Goal: Task Accomplishment & Management: Complete application form

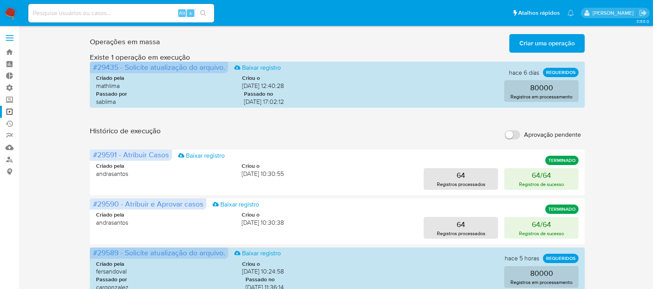
click at [12, 39] on label at bounding box center [9, 38] width 19 height 16
click at [0, 0] on input "checkbox" at bounding box center [0, 0] width 0 height 0
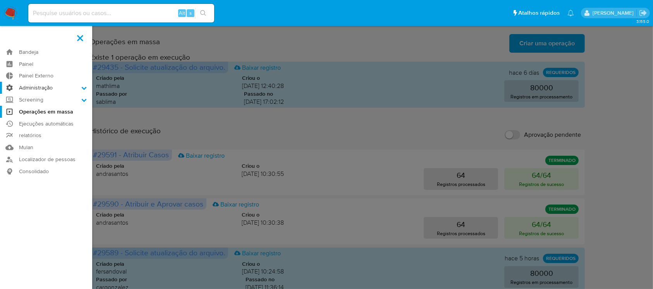
click at [84, 88] on icon at bounding box center [83, 87] width 5 height 5
click at [82, 88] on icon at bounding box center [84, 88] width 5 height 3
click at [0, 0] on input "Administração" at bounding box center [0, 0] width 0 height 0
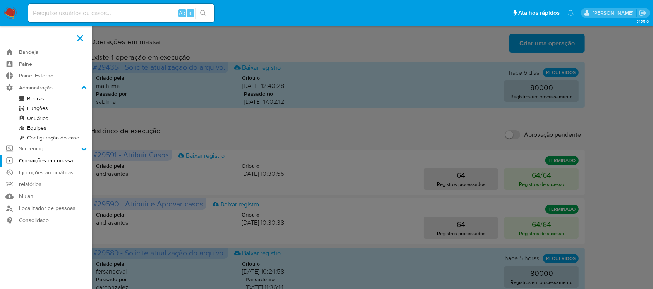
click at [60, 99] on link "Regras" at bounding box center [46, 99] width 92 height 10
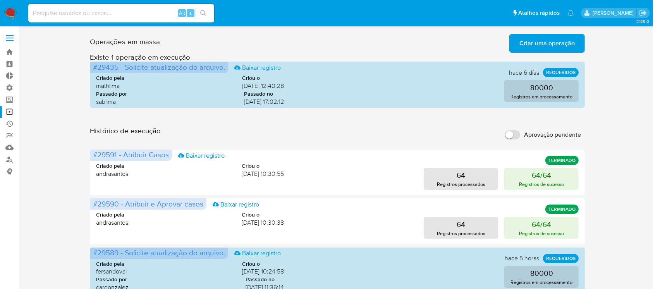
click at [8, 35] on span at bounding box center [10, 35] width 8 height 1
click at [0, 0] on input "checkbox" at bounding box center [0, 0] width 0 height 0
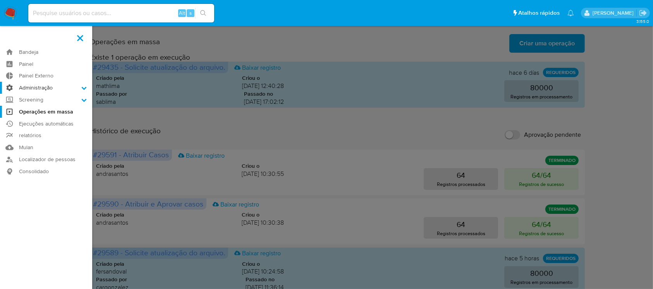
click at [81, 85] on icon at bounding box center [83, 87] width 5 height 5
click at [0, 0] on input "Administração" at bounding box center [0, 0] width 0 height 0
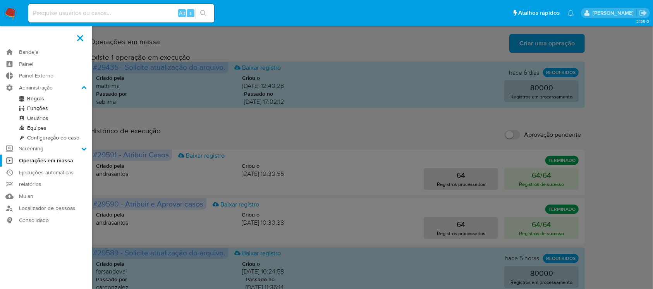
click at [66, 135] on link "Configuração do caso" at bounding box center [46, 138] width 92 height 10
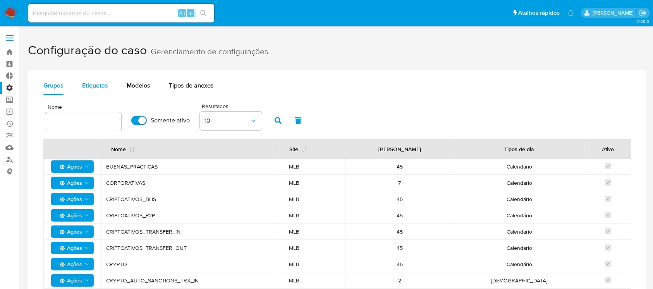
click at [86, 82] on span "Etiquetas" at bounding box center [95, 85] width 26 height 9
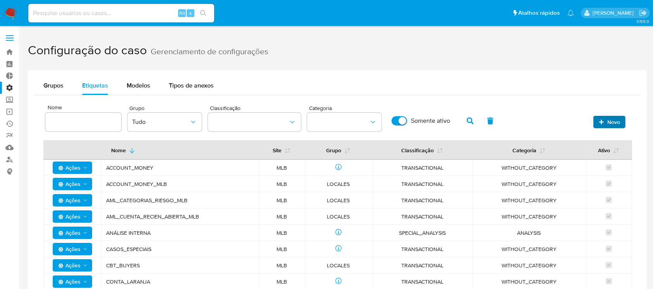
click at [618, 119] on span "Novo" at bounding box center [613, 122] width 13 height 12
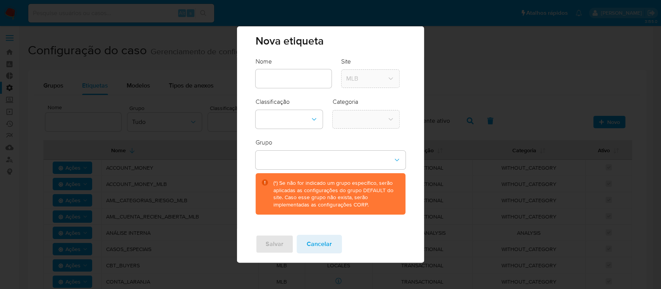
click at [308, 76] on input "text" at bounding box center [294, 79] width 76 height 10
type input "Anlise_SPA"
click at [316, 120] on icon "classification-dropdown" at bounding box center [314, 119] width 8 height 8
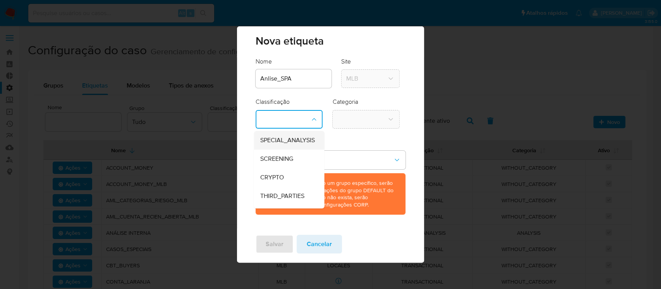
click at [301, 143] on span "SPECIAL_ANALYSIS" at bounding box center [287, 140] width 55 height 8
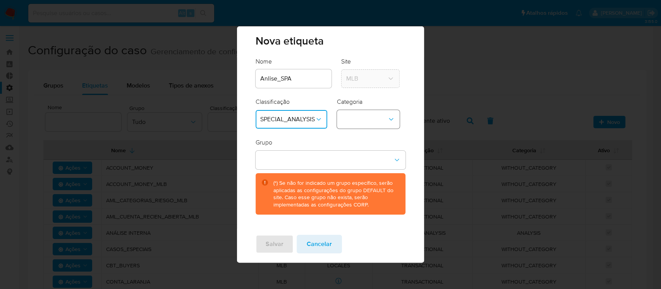
click at [369, 118] on button "category-dropdown" at bounding box center [368, 119] width 63 height 19
click at [326, 115] on button "SPECIAL_ANALYSIS" at bounding box center [292, 119] width 72 height 19
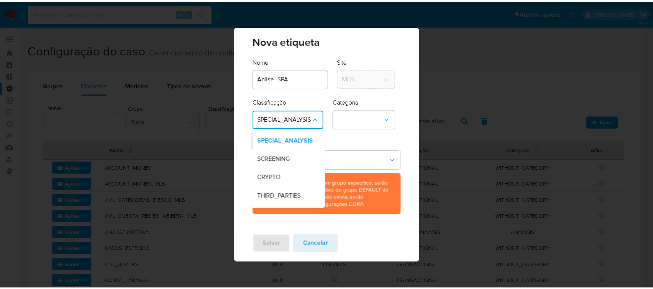
scroll to position [15, 0]
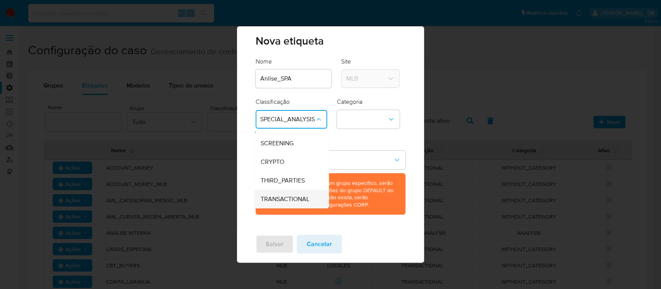
click at [294, 200] on span "TRANSACTIONAL" at bounding box center [284, 199] width 49 height 8
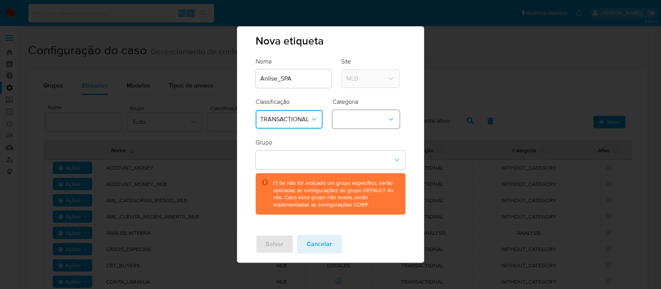
click at [388, 120] on icon "category-dropdown" at bounding box center [391, 119] width 8 height 8
click at [375, 144] on div "WITHOUT_CATEGORY" at bounding box center [368, 140] width 62 height 19
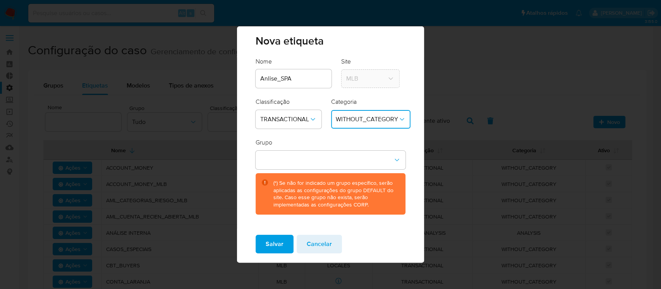
click at [268, 78] on input "Anlise_SPA" at bounding box center [294, 79] width 76 height 10
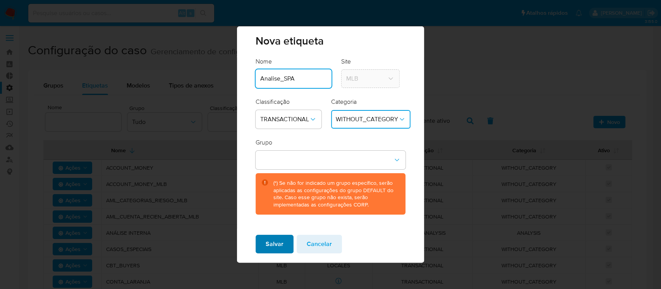
type input "Analise_SPA"
click at [271, 249] on span "Salvar" at bounding box center [275, 243] width 18 height 17
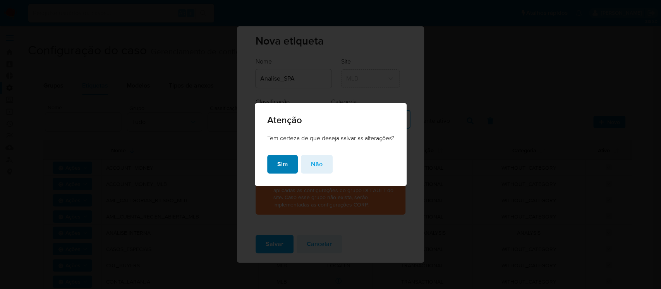
click at [282, 165] on span "Sim" at bounding box center [282, 164] width 10 height 17
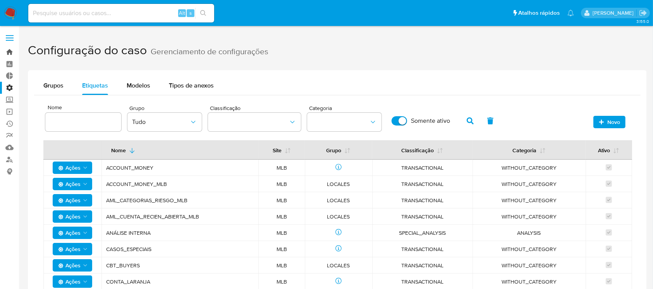
click at [9, 51] on link "Bandeja" at bounding box center [46, 52] width 92 height 12
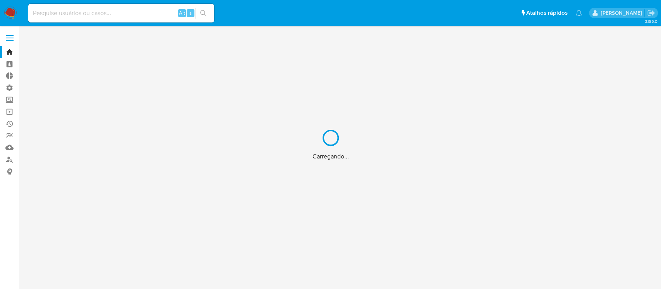
click at [67, 14] on div "Carregando..." at bounding box center [330, 144] width 661 height 289
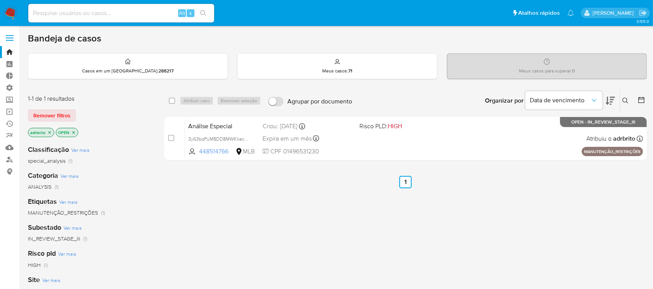
click at [72, 13] on input at bounding box center [121, 13] width 186 height 10
paste input "2037228031"
type input "2037228031"
click at [57, 112] on span "Remover filtros" at bounding box center [51, 115] width 37 height 11
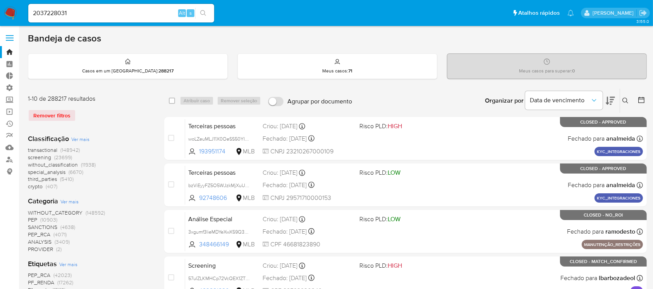
click at [204, 14] on icon "search-icon" at bounding box center [203, 13] width 6 height 6
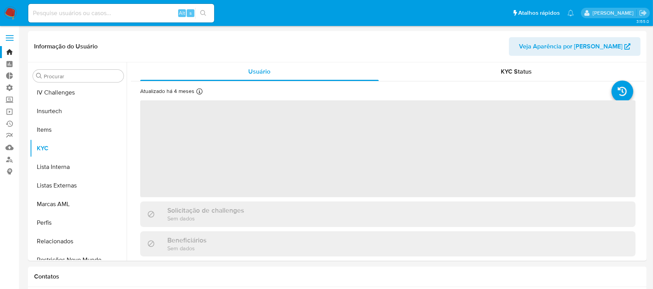
scroll to position [346, 0]
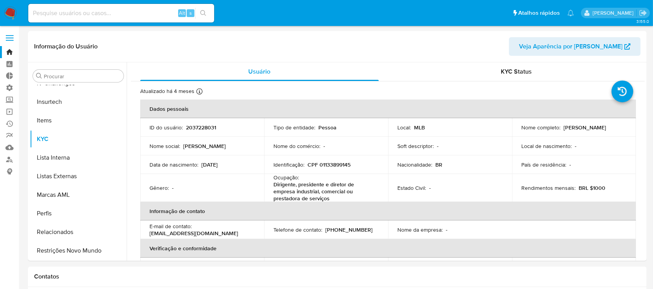
select select "10"
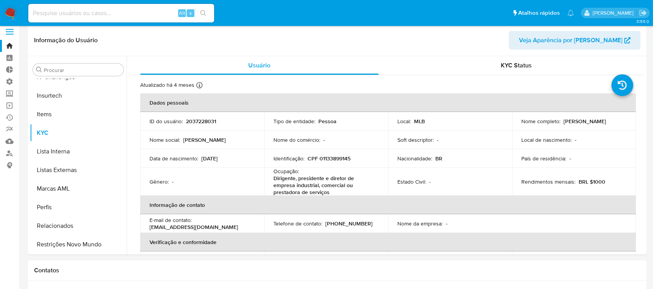
scroll to position [0, 0]
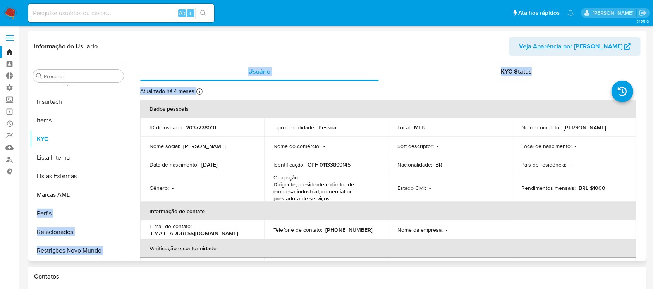
drag, startPoint x: 127, startPoint y: 225, endPoint x: 125, endPoint y: 198, distance: 27.2
click at [125, 198] on div "Procurar Adiantamentos de Dinheiro Anexos CBT Cartões Contas Bancárias Dados Mo…" at bounding box center [337, 161] width 615 height 198
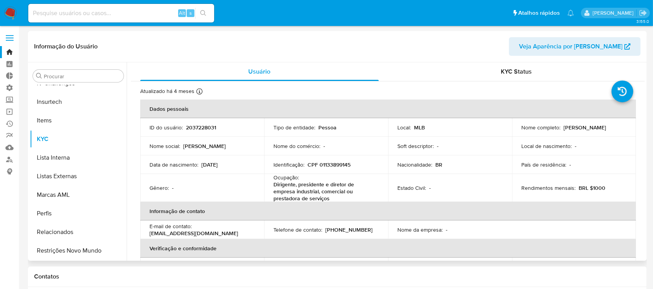
click at [118, 50] on header "Informação do Usuário Veja Aparência por Pessoa" at bounding box center [337, 46] width 606 height 19
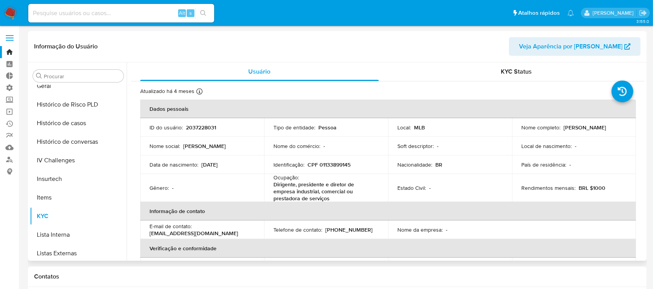
scroll to position [215, 0]
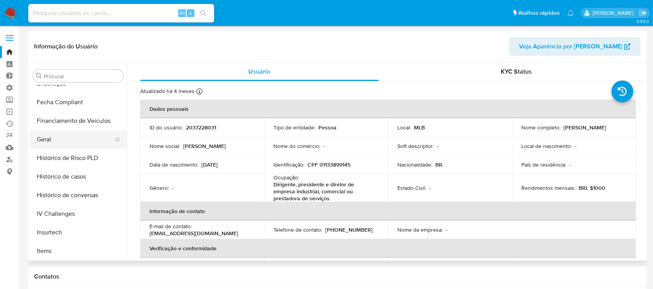
click at [43, 134] on button "Geral" at bounding box center [75, 139] width 91 height 19
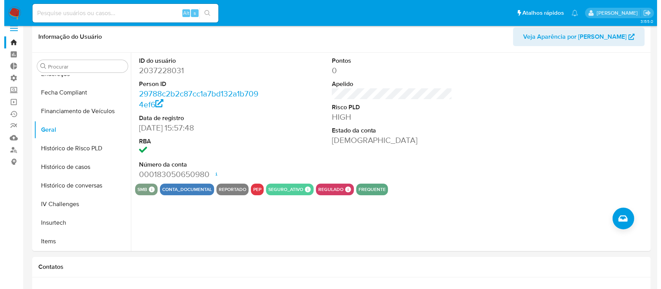
scroll to position [0, 0]
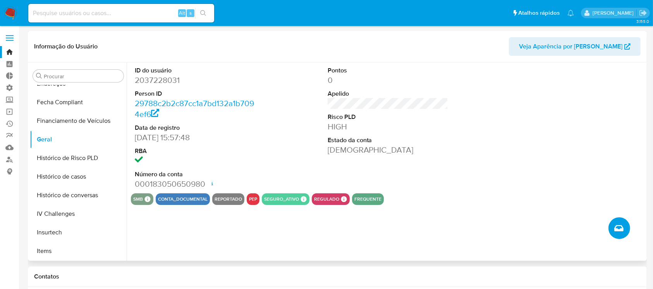
click at [621, 230] on icon "Criar caso manual" at bounding box center [618, 228] width 9 height 6
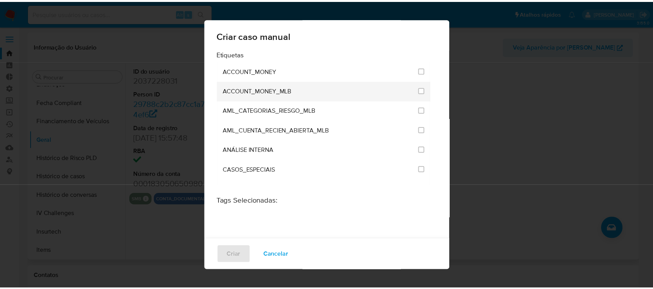
scroll to position [2320, 0]
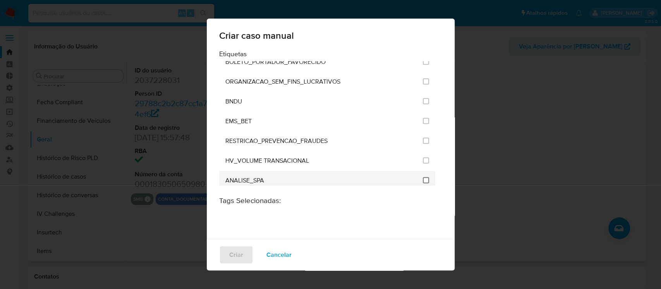
click at [423, 177] on input "3309" at bounding box center [426, 180] width 6 height 6
checkbox input "true"
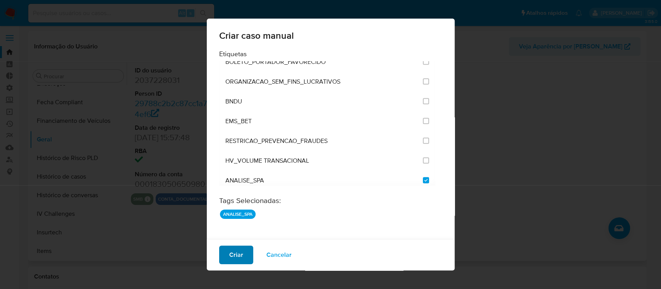
click at [236, 248] on span "Criar" at bounding box center [236, 254] width 14 height 17
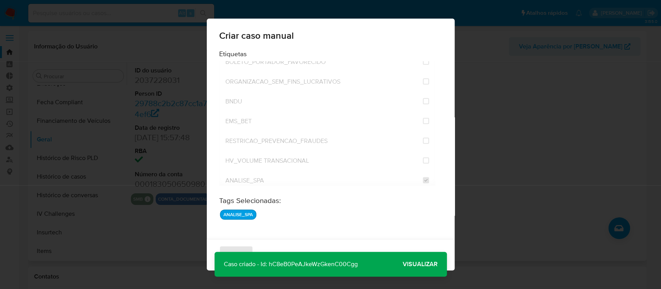
drag, startPoint x: 362, startPoint y: 263, endPoint x: 269, endPoint y: 264, distance: 93.7
click at [269, 264] on p "Caso criado - Id: hC8eB0PeAJkeWzGkenC00Cgg" at bounding box center [291, 264] width 153 height 25
click at [558, 132] on div "Criar caso manual Etiquetas ACCOUNT_MONEY ACCOUNT_MONEY_MLB AML_CATEGORIAS_RIES…" at bounding box center [330, 144] width 661 height 289
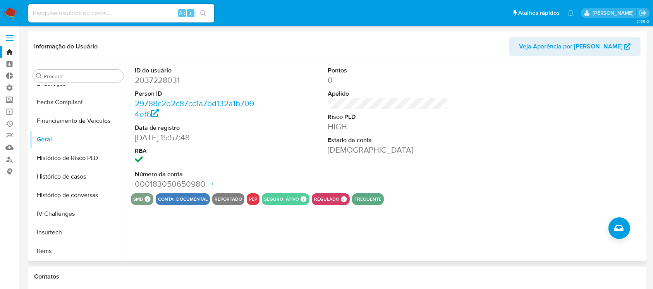
click at [88, 14] on input at bounding box center [121, 13] width 186 height 10
paste input "1465502804"
type input "1465502804"
click at [204, 14] on icon "search-icon" at bounding box center [203, 13] width 6 height 6
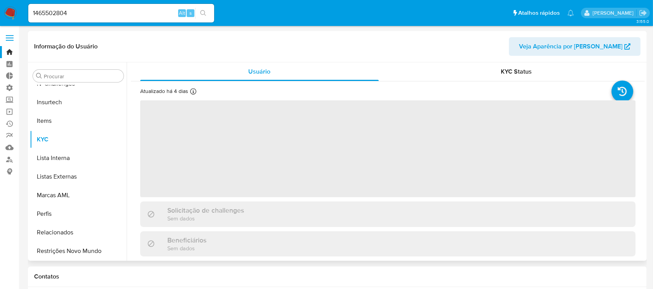
scroll to position [346, 0]
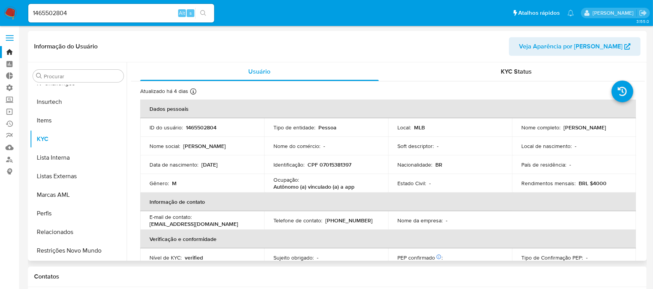
select select "10"
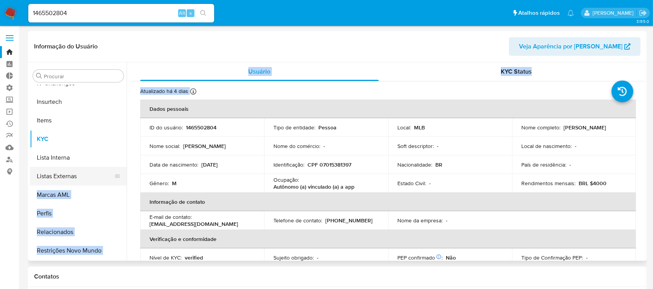
drag, startPoint x: 127, startPoint y: 214, endPoint x: 118, endPoint y: 171, distance: 44.0
click at [117, 171] on div "Procurar Adiantamentos de Dinheiro Anexos CBT Cartões Contas Bancárias Dados Mo…" at bounding box center [337, 161] width 615 height 198
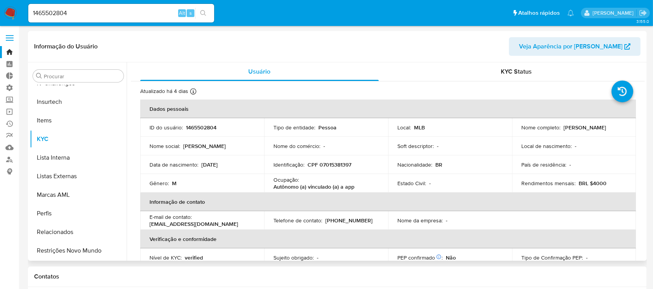
click at [131, 51] on header "Informação do Usuário Veja Aparência por Pessoa" at bounding box center [337, 46] width 606 height 19
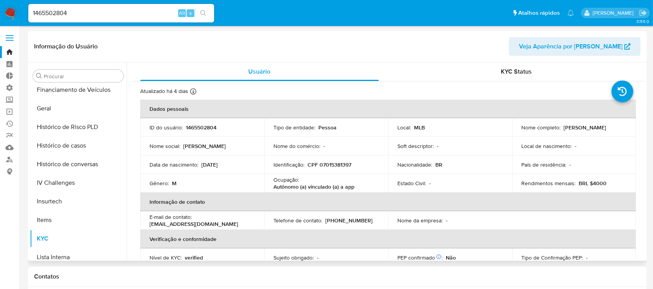
scroll to position [234, 0]
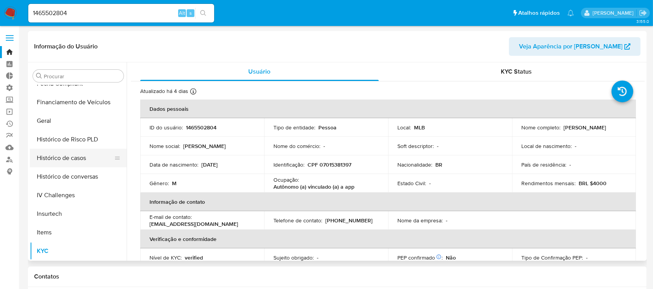
click at [67, 159] on button "Histórico de casos" at bounding box center [75, 158] width 91 height 19
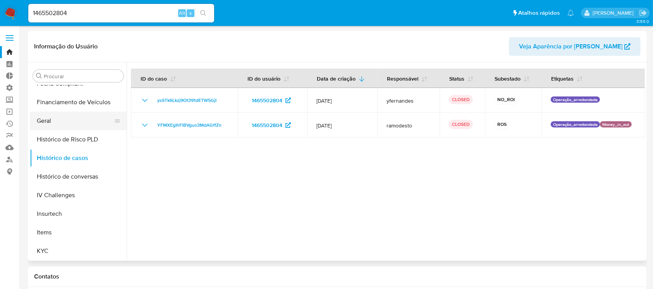
click at [53, 122] on button "Geral" at bounding box center [75, 121] width 91 height 19
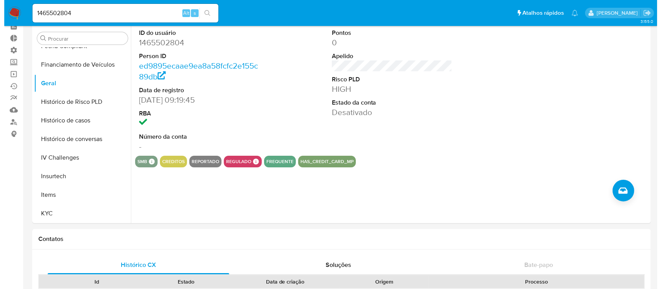
scroll to position [53, 0]
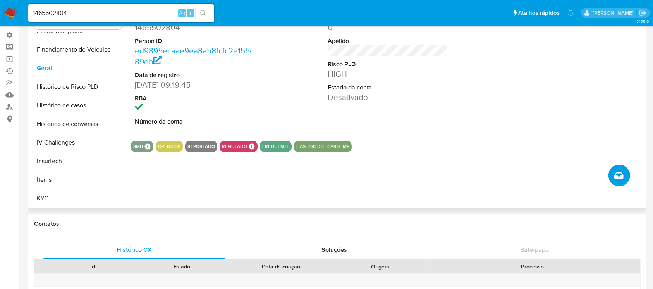
click at [618, 177] on icon "Criar caso manual" at bounding box center [618, 175] width 9 height 6
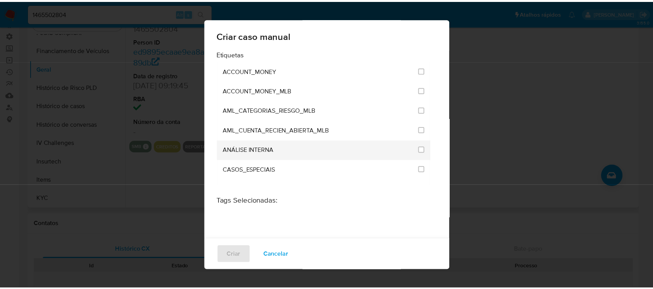
scroll to position [2320, 0]
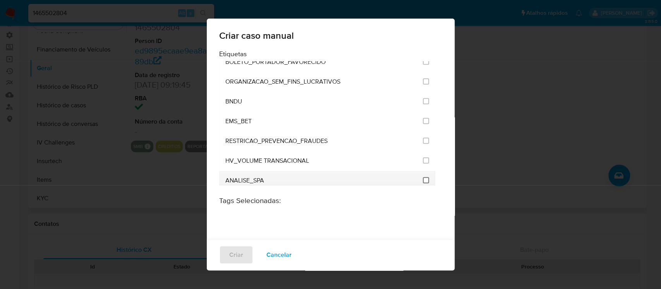
click at [423, 177] on input "3309" at bounding box center [426, 180] width 6 height 6
checkbox input "true"
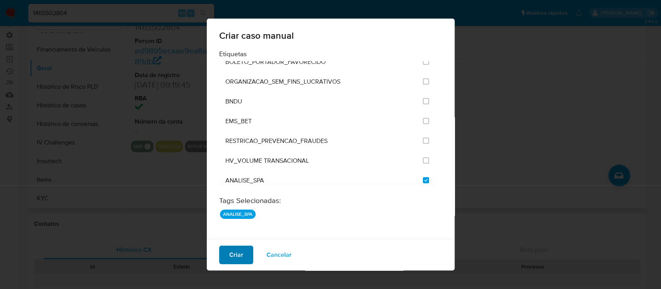
click at [235, 254] on span "Criar" at bounding box center [236, 254] width 14 height 17
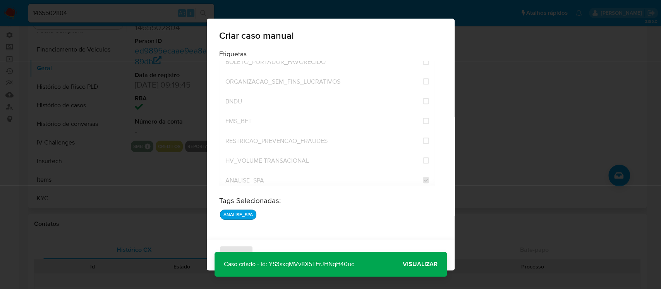
drag, startPoint x: 357, startPoint y: 267, endPoint x: 270, endPoint y: 263, distance: 87.6
click at [268, 263] on p "Caso criado - Id: YS3sxqMVv8X5TErJHNqH40uc" at bounding box center [289, 264] width 149 height 25
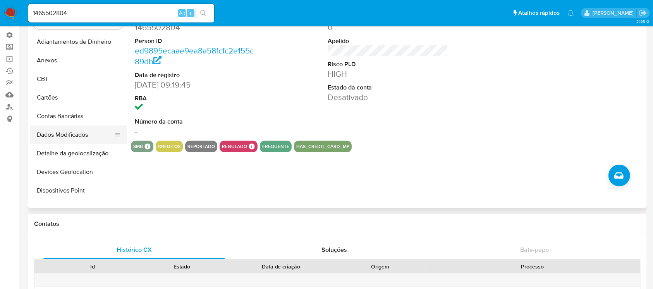
scroll to position [0, 0]
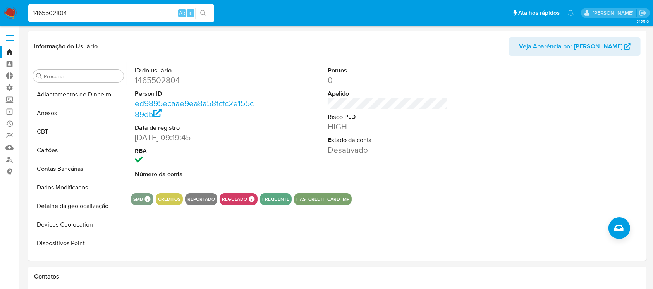
drag, startPoint x: 69, startPoint y: 14, endPoint x: 9, endPoint y: 2, distance: 61.2
click at [10, 2] on nav "Pausado Ver notificaciones 1465502804 Alt s Atalhos rápidos Presiona las siguie…" at bounding box center [326, 13] width 653 height 26
paste input "3y63bqPuM8DD8MWKkecLgrE0"
type input "3y63bqPuM8DD8MWKkecLgrE0"
click at [206, 10] on icon "search-icon" at bounding box center [203, 13] width 6 height 6
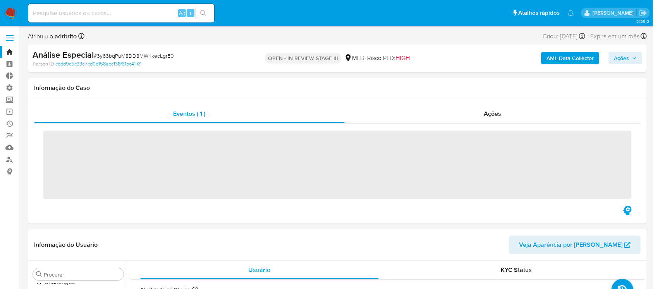
scroll to position [346, 0]
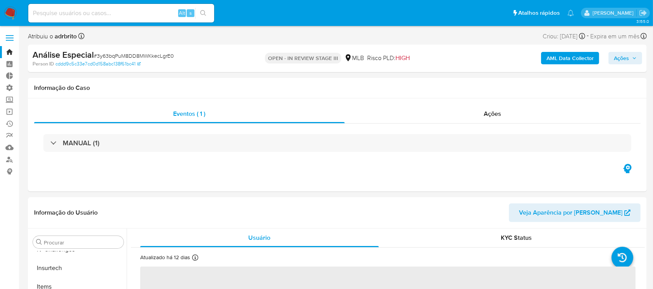
select select "10"
click at [620, 63] on span "Ações" at bounding box center [621, 58] width 15 height 12
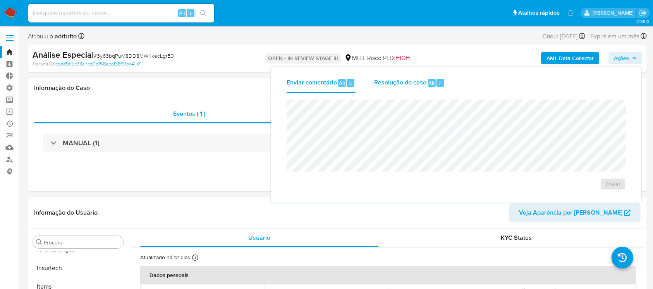
click at [396, 85] on span "Resolução do caso" at bounding box center [400, 82] width 52 height 9
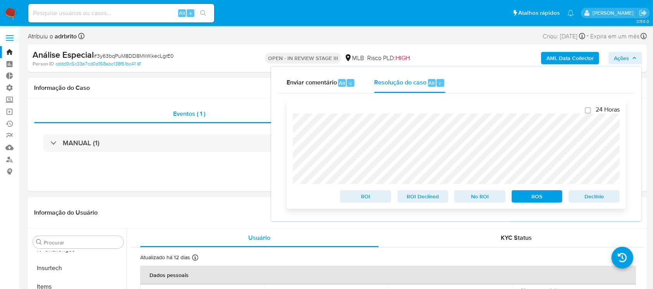
click at [603, 197] on span "Declínio" at bounding box center [594, 196] width 40 height 11
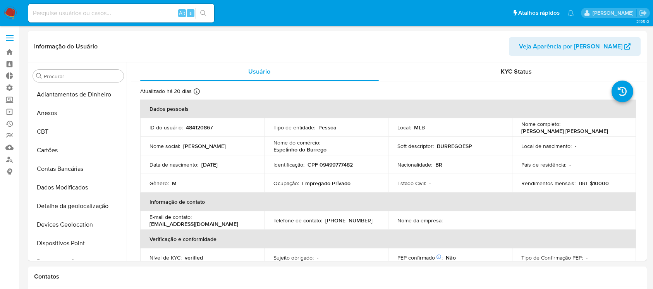
select select "10"
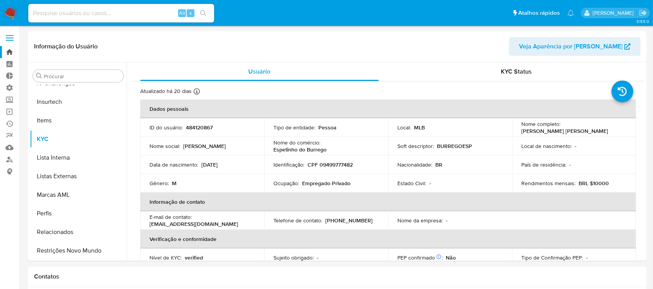
click at [8, 50] on link "Bandeja" at bounding box center [46, 52] width 92 height 12
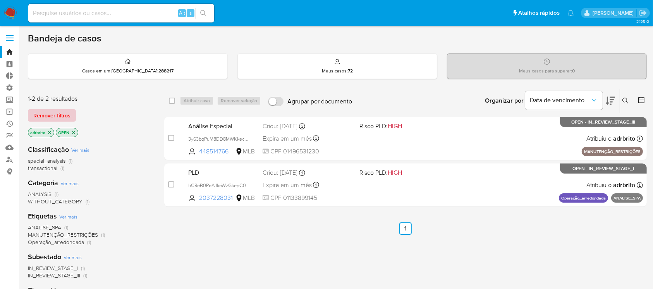
click at [58, 116] on span "Remover filtros" at bounding box center [51, 115] width 37 height 11
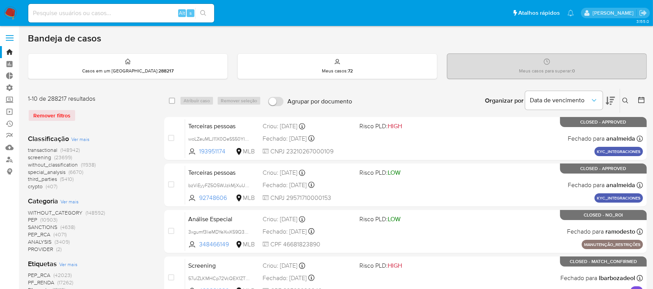
click at [629, 100] on icon at bounding box center [625, 101] width 6 height 6
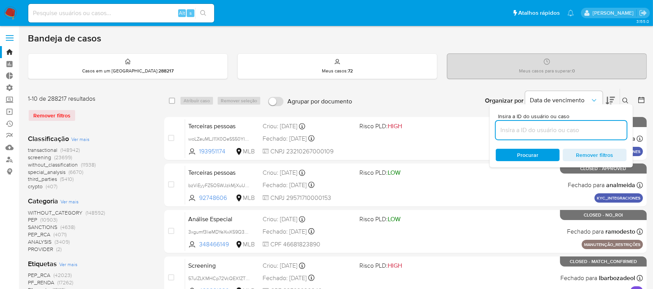
click at [580, 129] on input at bounding box center [561, 130] width 131 height 10
type input "hC8eB0PeAJkeWzGkenC00Cgg"
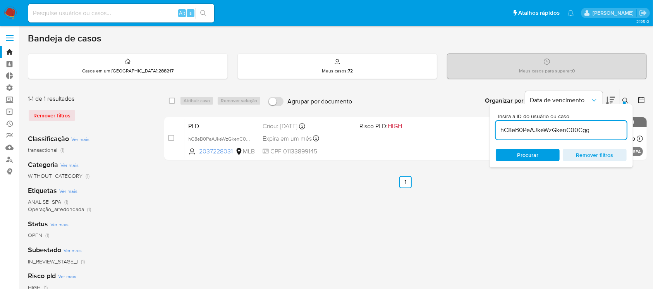
click at [592, 168] on div "select-all-cases-checkbox Atribuir caso Remover seleção Agrupar por documento O…" at bounding box center [405, 258] width 483 height 340
click at [626, 99] on icon at bounding box center [625, 101] width 6 height 6
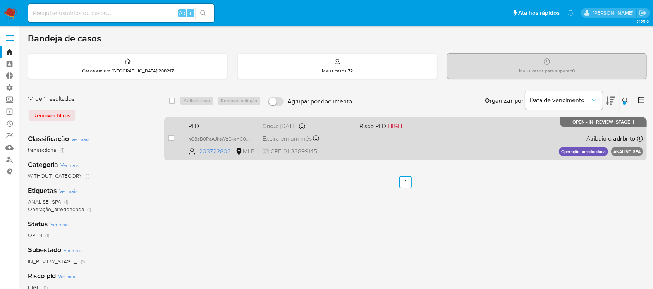
click at [282, 127] on div "Criou: 12/08/2025 Criou: 12/08/2025 00:24:30" at bounding box center [308, 126] width 90 height 9
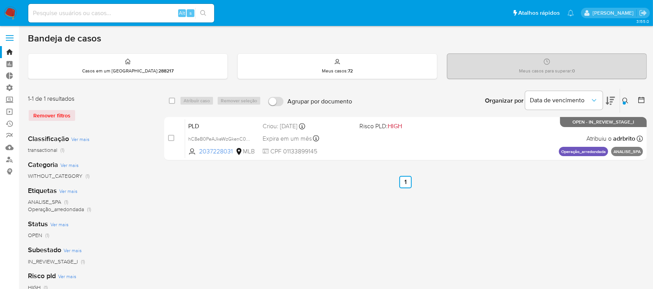
click at [519, 192] on div "select-all-cases-checkbox Atribuir caso Remover seleção Agrupar por documento O…" at bounding box center [405, 258] width 483 height 340
click at [172, 99] on input "checkbox" at bounding box center [172, 101] width 6 height 6
checkbox input "true"
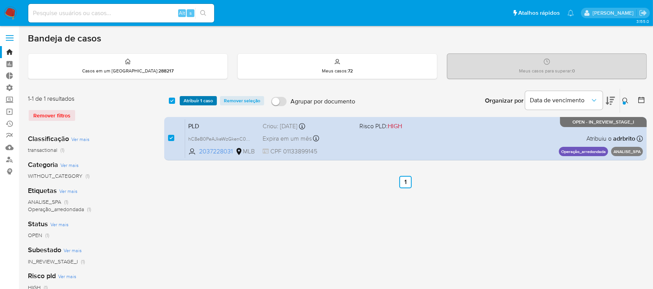
click at [186, 101] on span "Atribuir 1 caso" at bounding box center [198, 101] width 29 height 8
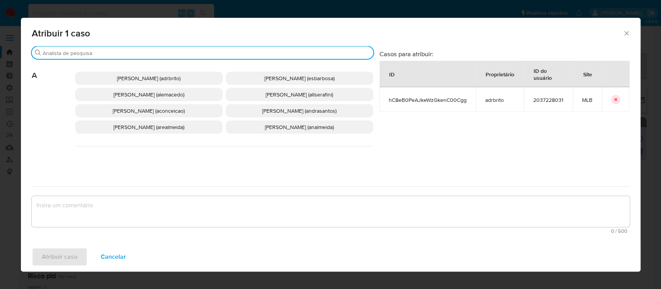
click at [120, 53] on input "Procurar" at bounding box center [207, 53] width 328 height 7
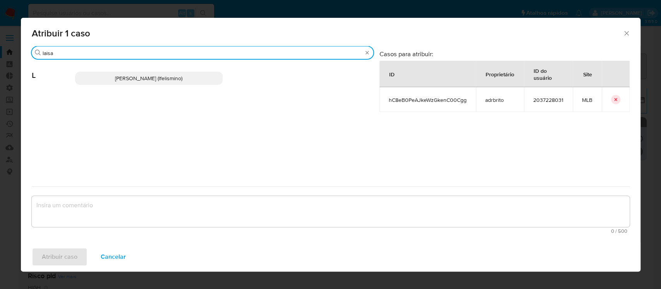
type input "laisa"
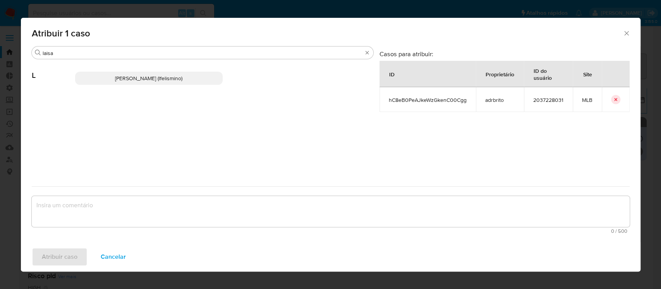
drag, startPoint x: 122, startPoint y: 80, endPoint x: 121, endPoint y: 87, distance: 6.6
click at [122, 80] on span "[PERSON_NAME] (lfelismino)" at bounding box center [148, 78] width 67 height 8
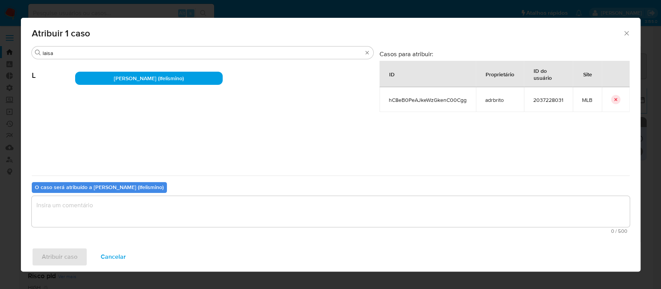
click at [132, 217] on textarea "assign-modal" at bounding box center [331, 211] width 598 height 31
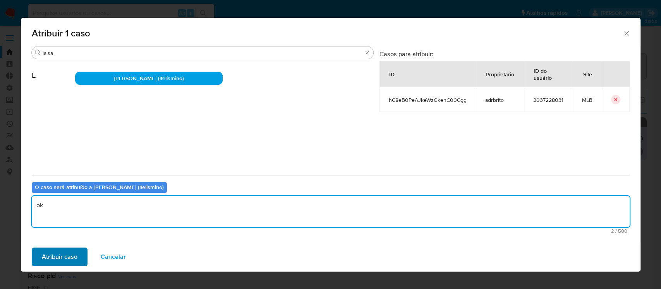
type textarea "ok"
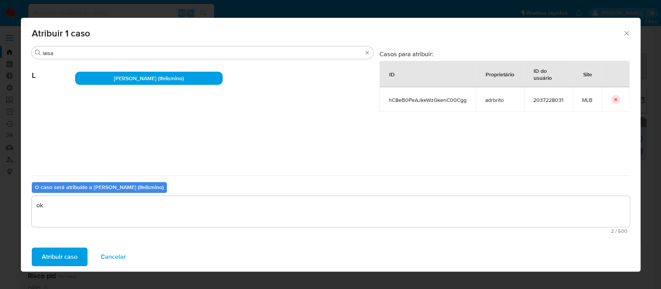
click at [65, 260] on span "Atribuir caso" at bounding box center [60, 256] width 36 height 17
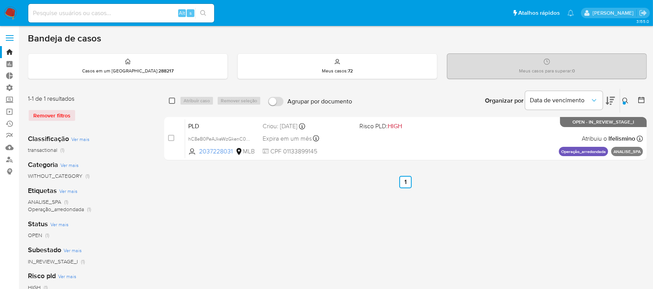
click at [173, 100] on input "checkbox" at bounding box center [172, 101] width 6 height 6
checkbox input "true"
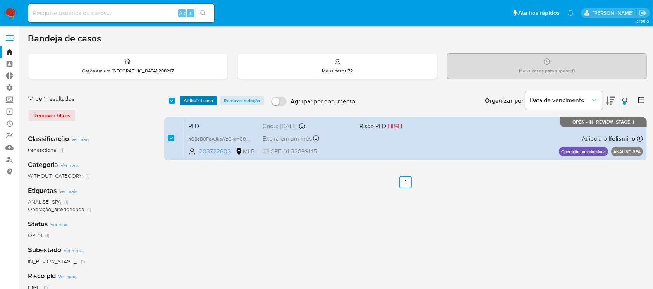
click at [208, 102] on span "Atribuir 1 caso" at bounding box center [198, 101] width 29 height 8
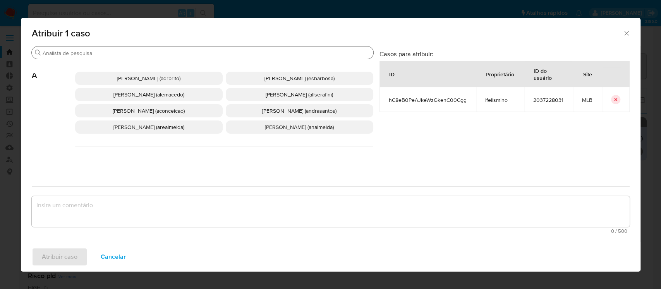
click at [172, 52] on input "Procurar" at bounding box center [207, 53] width 328 height 7
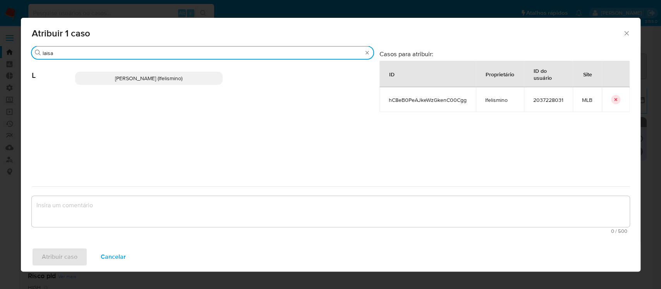
type input "laisa"
click at [168, 83] on p "[PERSON_NAME] (lfelismino)" at bounding box center [149, 78] width 148 height 13
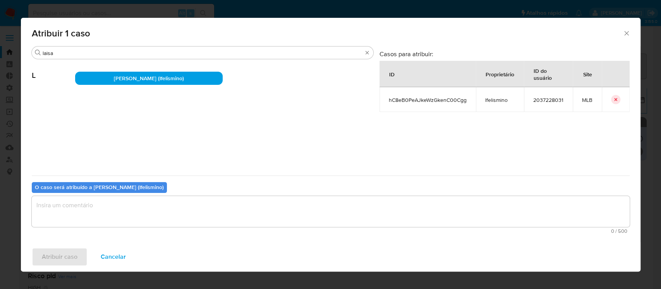
click at [148, 215] on textarea "assign-modal" at bounding box center [331, 211] width 598 height 31
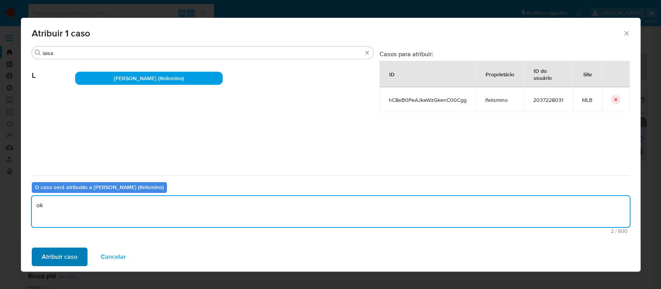
type textarea "ok"
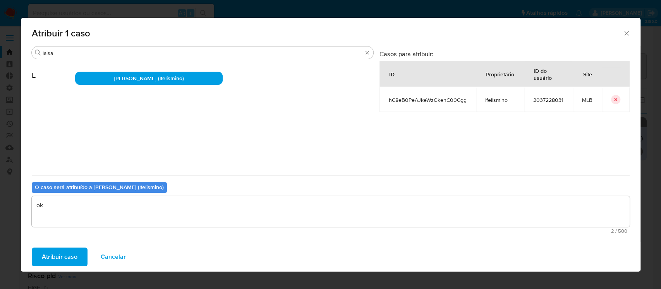
click at [53, 254] on span "Atribuir caso" at bounding box center [60, 256] width 36 height 17
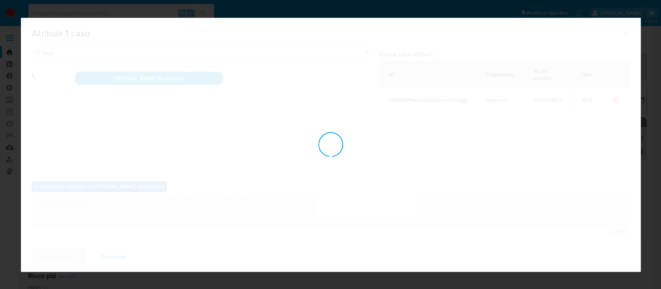
checkbox input "false"
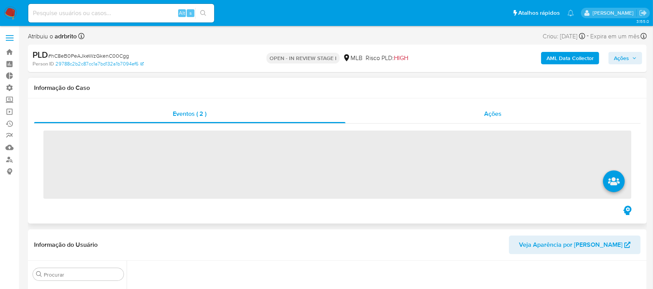
scroll to position [346, 0]
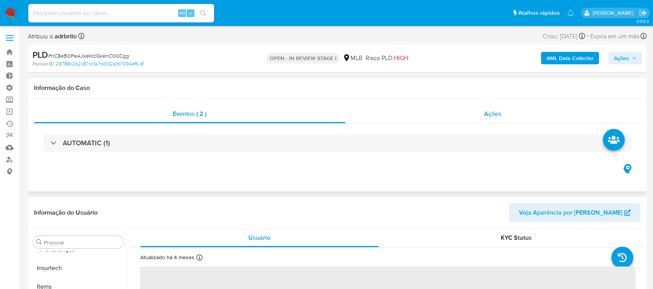
click at [495, 115] on span "Ações" at bounding box center [492, 113] width 17 height 9
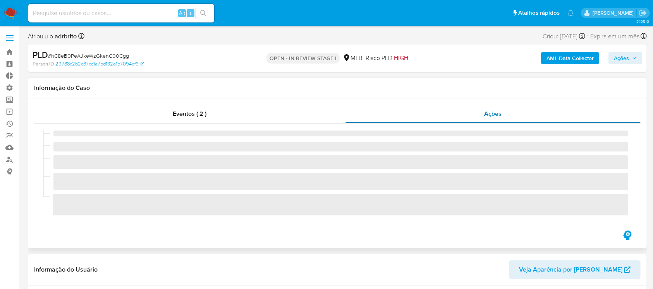
select select "10"
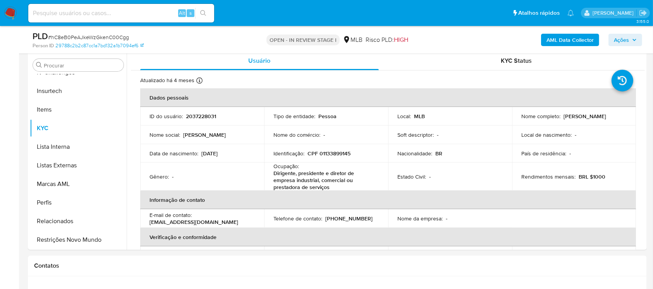
scroll to position [0, 0]
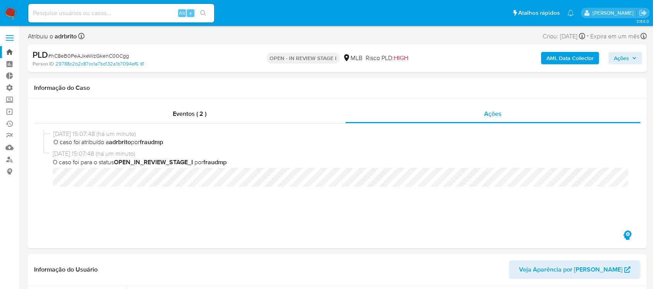
click at [12, 48] on link "Bandeja" at bounding box center [46, 52] width 92 height 12
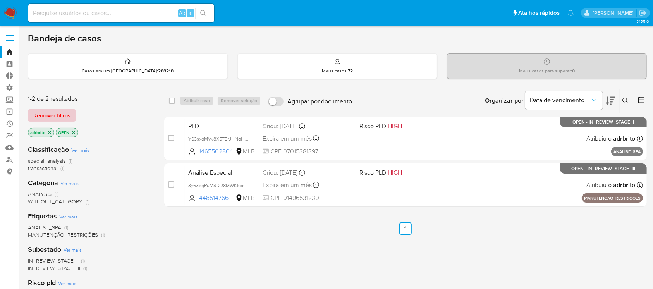
click at [63, 113] on span "Remover filtros" at bounding box center [51, 115] width 37 height 11
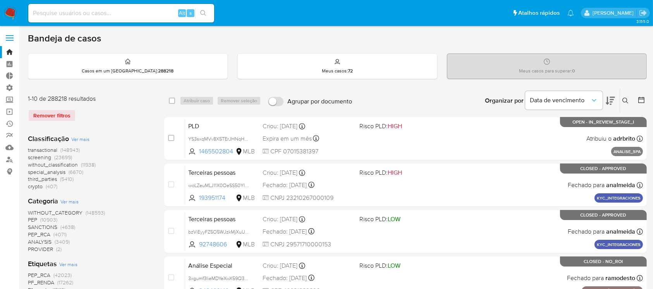
click at [626, 101] on icon at bounding box center [625, 101] width 6 height 6
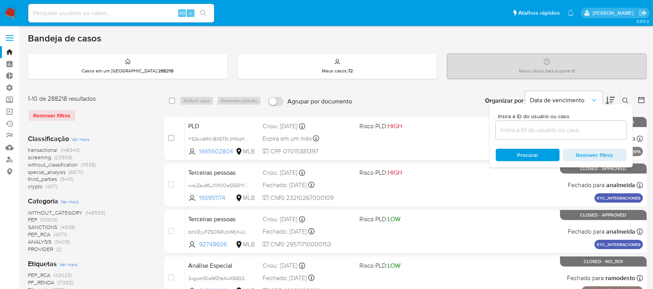
click at [577, 132] on input at bounding box center [561, 130] width 131 height 10
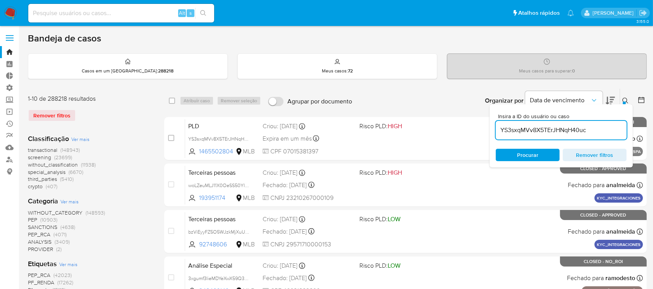
type input "YS3sxqMVv8X5TErJHNqH40uc"
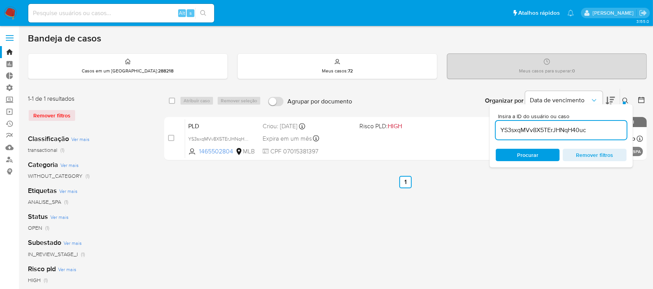
click at [624, 101] on div at bounding box center [624, 102] width 3 height 3
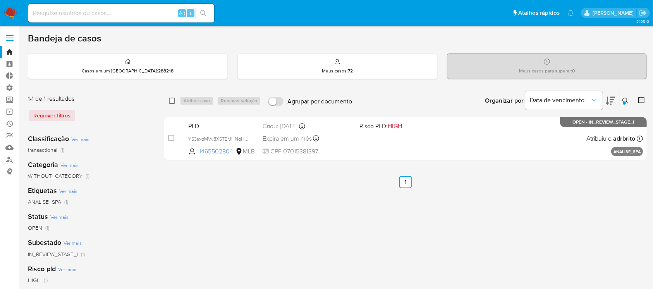
click at [169, 102] on input "checkbox" at bounding box center [172, 101] width 6 height 6
checkbox input "true"
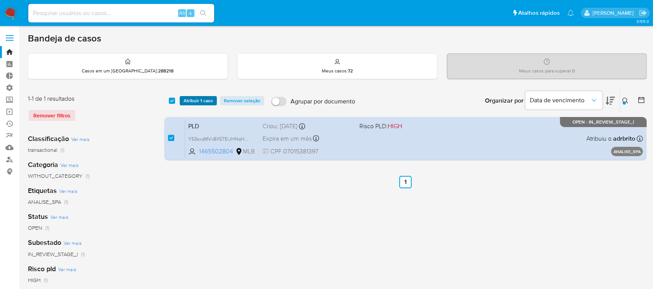
click at [194, 101] on span "Atribuir 1 caso" at bounding box center [198, 101] width 29 height 8
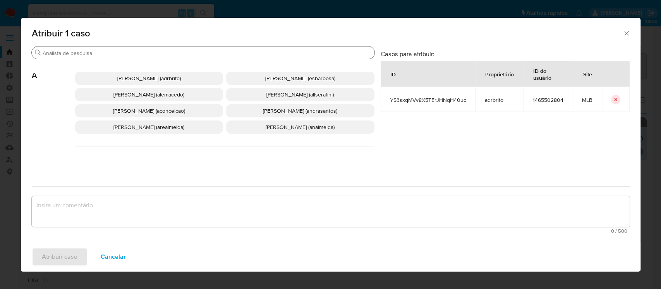
click at [143, 48] on div "Procurar" at bounding box center [203, 52] width 343 height 12
click at [139, 54] on input "Procurar" at bounding box center [207, 53] width 329 height 7
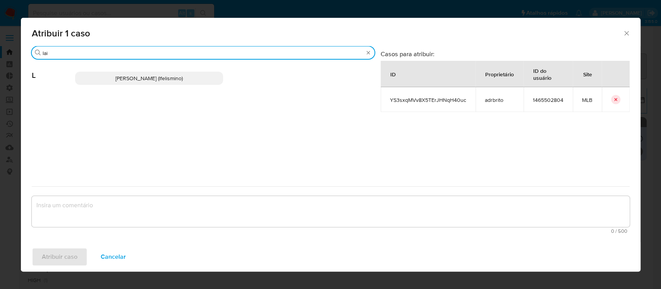
type input "lai"
click at [145, 81] on span "[PERSON_NAME] (lfelismino)" at bounding box center [148, 78] width 67 height 8
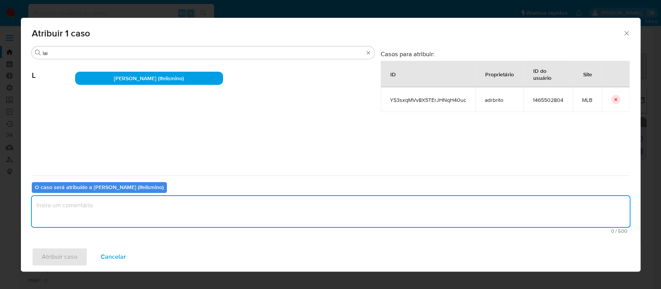
click at [168, 204] on textarea "assign-modal" at bounding box center [331, 211] width 598 height 31
type textarea "ok"
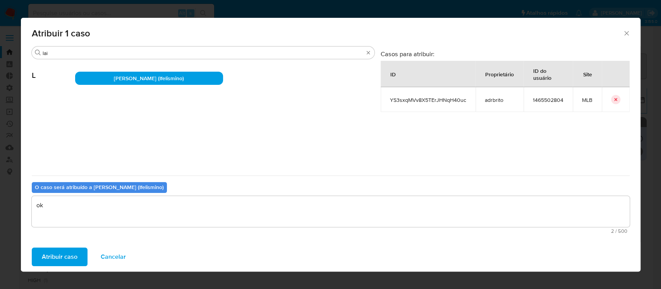
click at [74, 256] on span "Atribuir caso" at bounding box center [60, 256] width 36 height 17
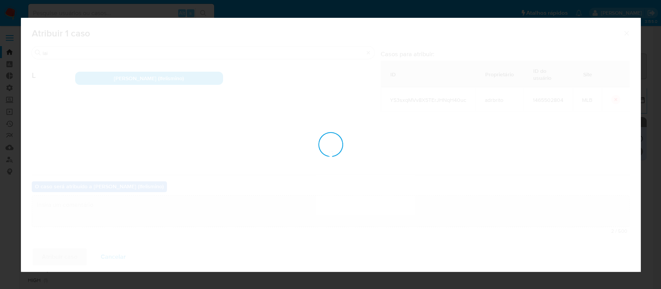
checkbox input "false"
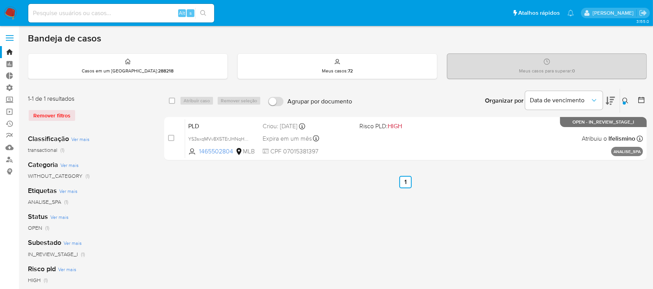
click at [126, 12] on input at bounding box center [121, 13] width 186 height 10
paste input "1922096951"
type input "1922096951"
click at [205, 13] on icon "search-icon" at bounding box center [203, 13] width 6 height 6
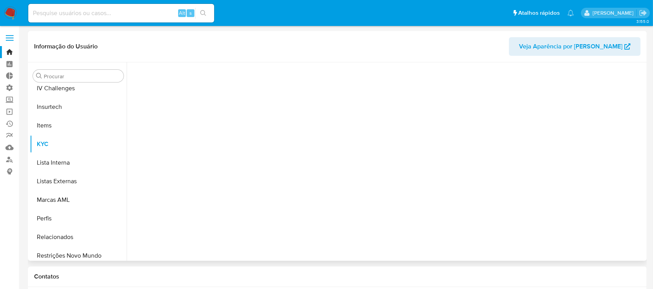
scroll to position [346, 0]
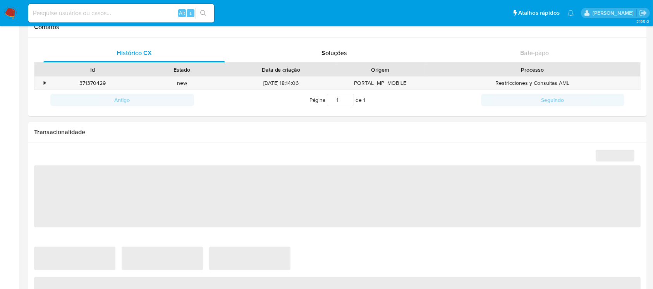
select select "10"
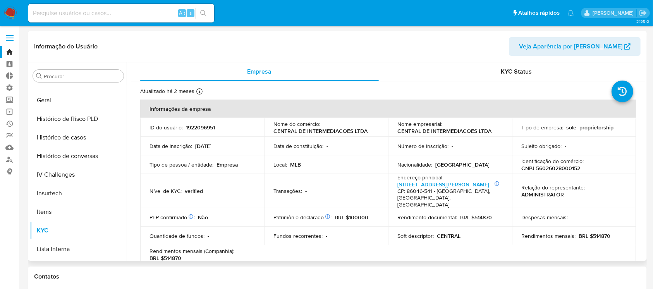
scroll to position [235, 0]
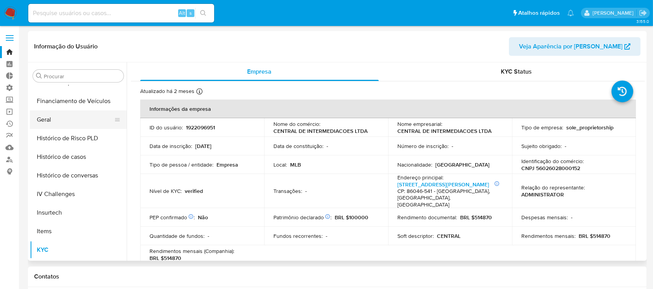
click at [52, 120] on button "Geral" at bounding box center [75, 119] width 91 height 19
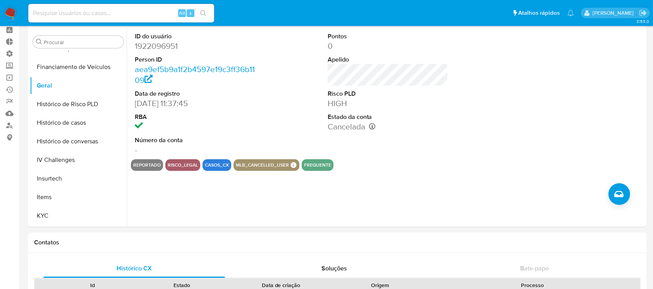
scroll to position [27, 0]
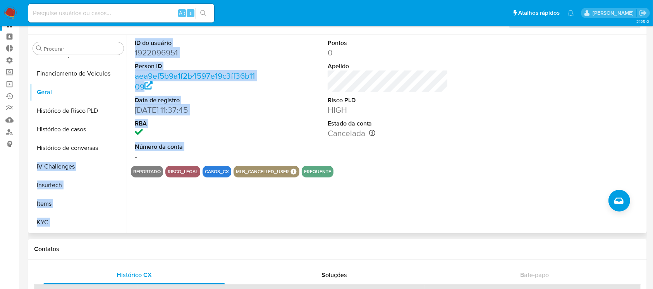
drag, startPoint x: 127, startPoint y: 159, endPoint x: 126, endPoint y: 152, distance: 6.6
click at [126, 152] on div "Procurar Adiantamentos de Dinheiro Anexos CBT Cartões Contas Bancárias Dados Mo…" at bounding box center [337, 134] width 615 height 198
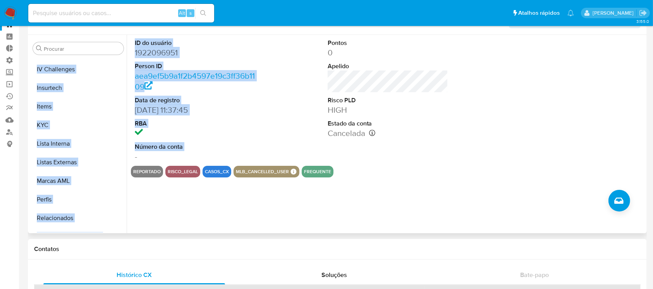
scroll to position [335, 0]
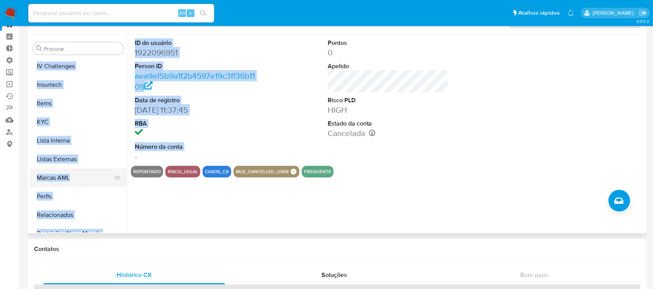
click at [62, 179] on button "Marcas AML" at bounding box center [75, 177] width 91 height 19
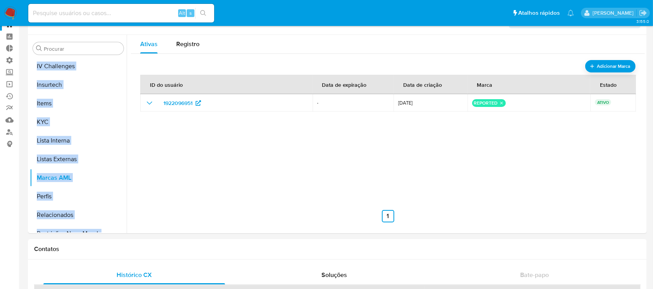
scroll to position [15, 0]
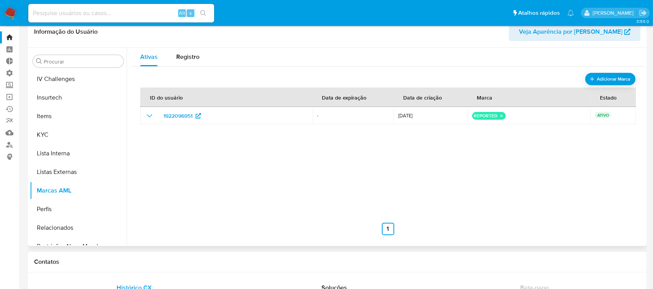
drag, startPoint x: 127, startPoint y: 194, endPoint x: 128, endPoint y: 100, distance: 94.1
click at [129, 101] on div at bounding box center [386, 147] width 518 height 198
click at [105, 10] on input at bounding box center [121, 13] width 186 height 10
paste input "169402779"
type input "169402779"
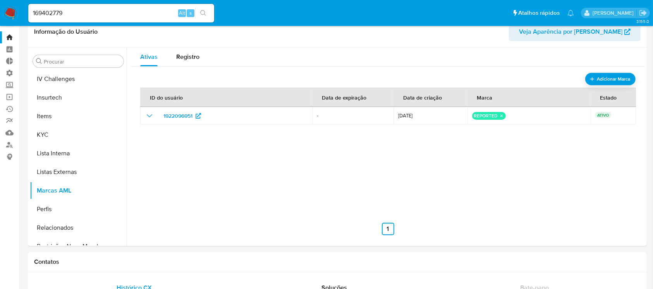
click at [203, 14] on icon "search-icon" at bounding box center [203, 13] width 6 height 6
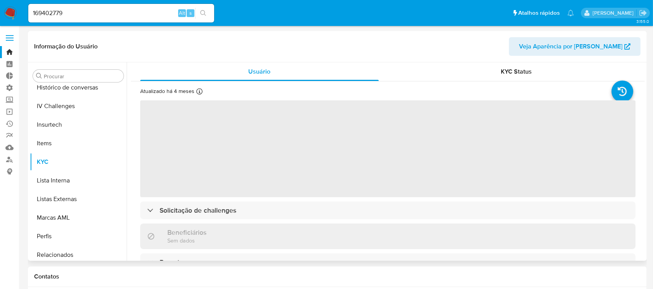
scroll to position [346, 0]
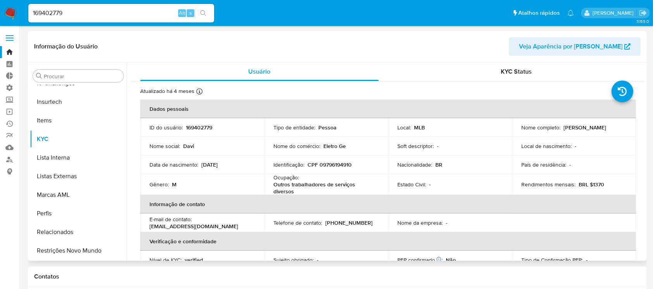
select select "10"
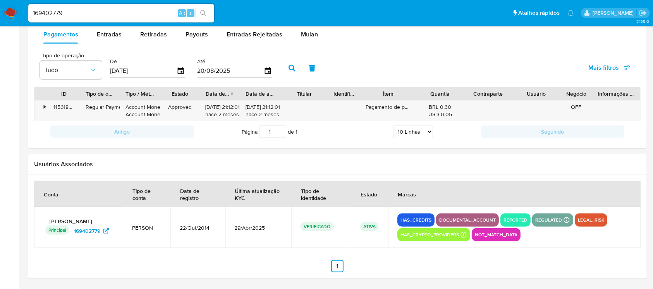
scroll to position [0, 0]
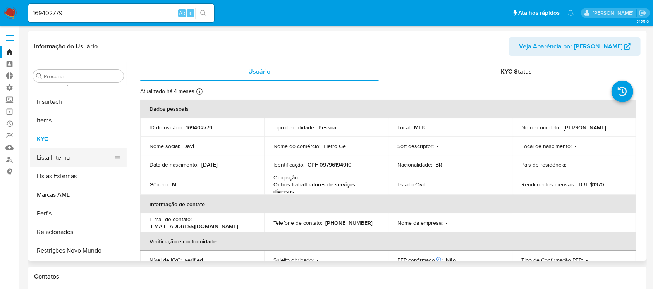
click at [56, 158] on button "Lista Interna" at bounding box center [75, 157] width 91 height 19
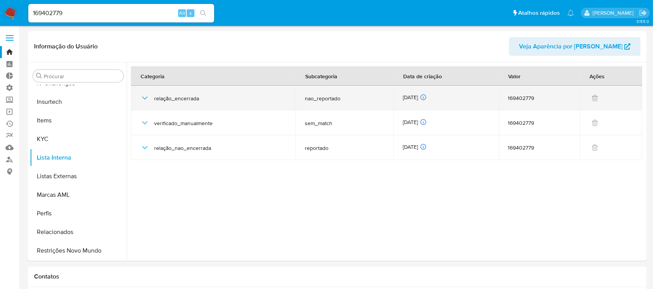
click at [147, 99] on icon "button" at bounding box center [144, 97] width 9 height 9
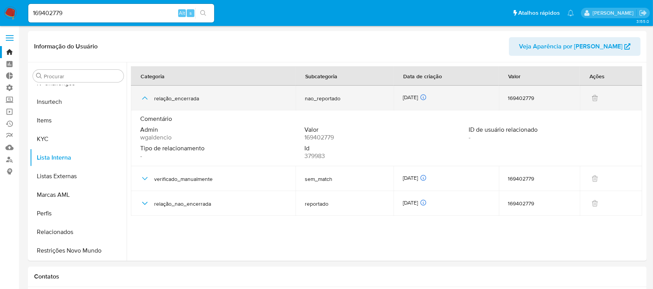
click at [143, 99] on icon "button" at bounding box center [144, 97] width 9 height 9
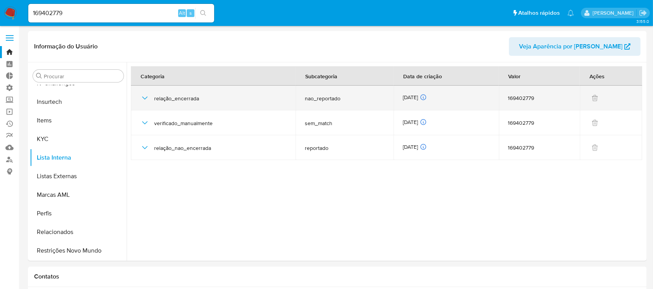
click at [148, 99] on icon "button" at bounding box center [144, 97] width 9 height 9
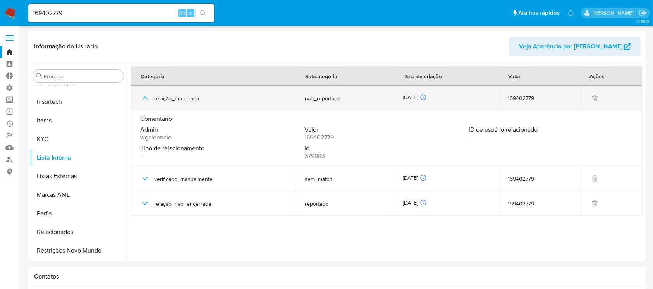
click at [148, 99] on icon "button" at bounding box center [144, 97] width 9 height 9
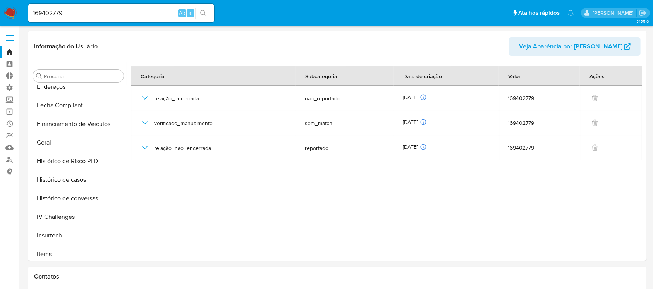
scroll to position [197, 0]
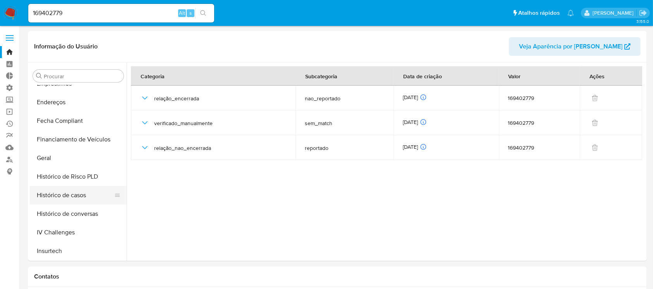
click at [82, 197] on button "Histórico de casos" at bounding box center [75, 195] width 91 height 19
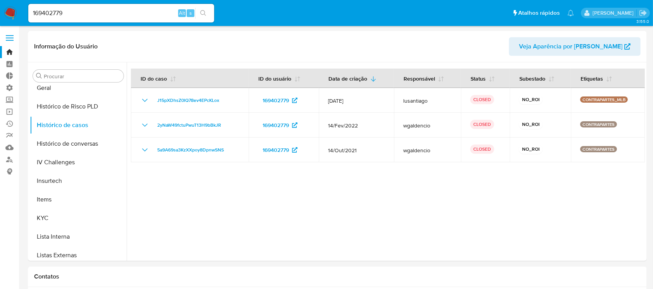
scroll to position [302, 0]
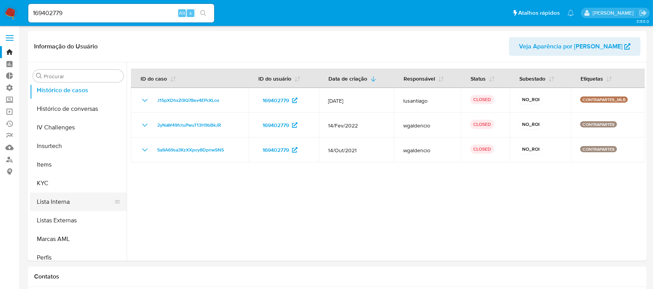
click at [62, 203] on button "Lista Interna" at bounding box center [75, 201] width 91 height 19
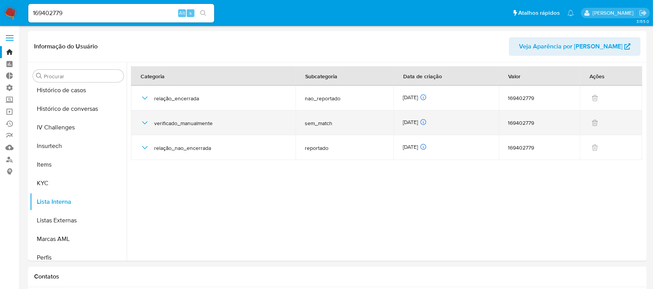
click at [146, 124] on icon "button" at bounding box center [144, 122] width 9 height 9
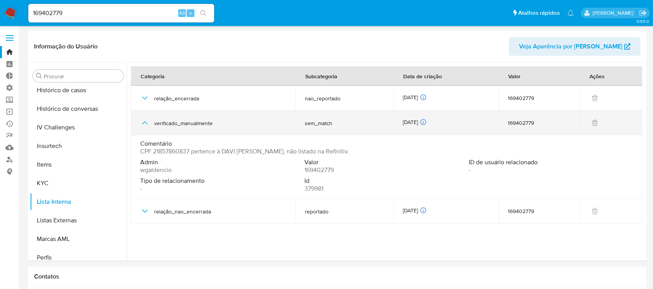
click at [146, 124] on icon "button" at bounding box center [144, 122] width 9 height 9
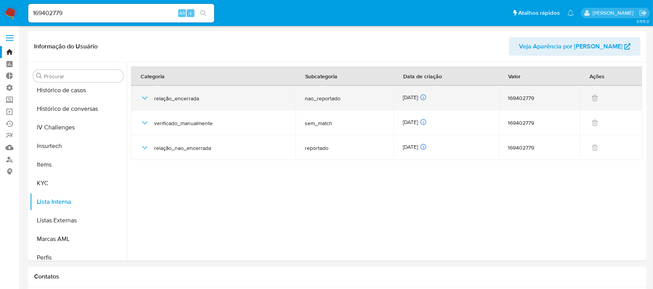
click at [144, 98] on icon "button" at bounding box center [144, 97] width 9 height 9
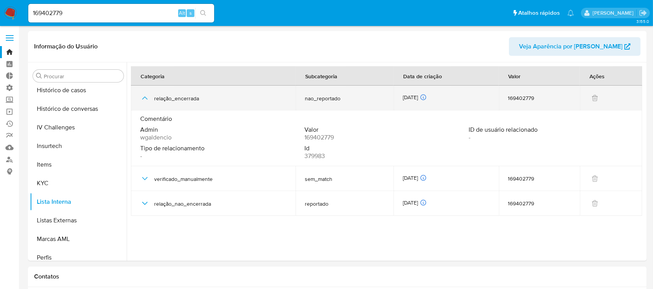
click at [144, 98] on icon "button" at bounding box center [144, 97] width 9 height 9
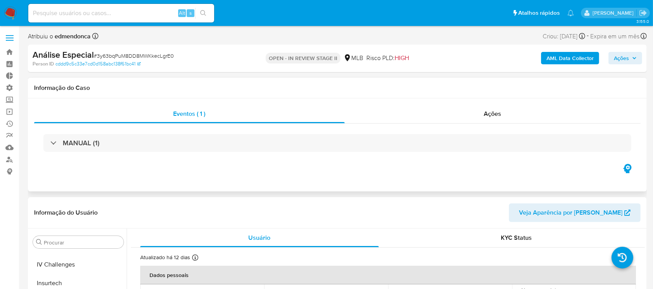
scroll to position [346, 0]
select select "10"
